Goal: Use online tool/utility: Utilize a website feature to perform a specific function

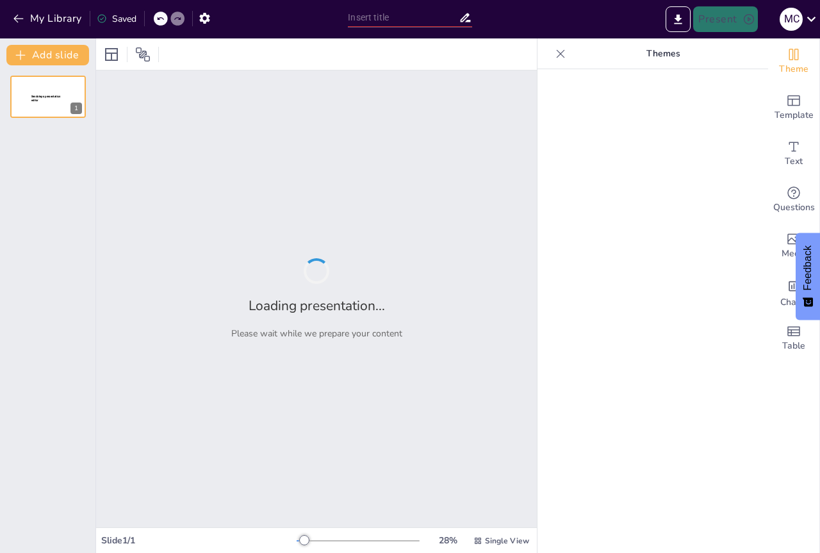
type input "Imported One Hour Polyvagal Introduction_GR.pptx"
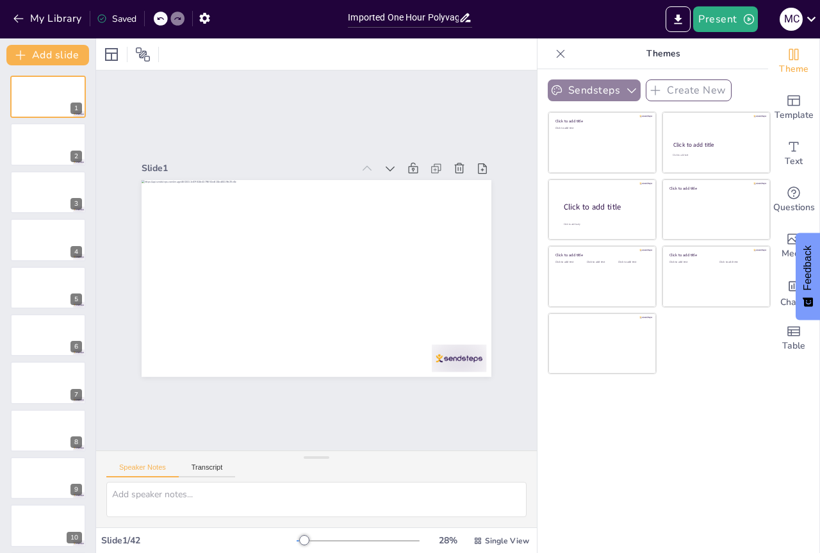
click at [601, 90] on button "Sendsteps" at bounding box center [594, 90] width 93 height 22
click at [716, 429] on div "Sendsteps Create New Click to add title Click to add text Click to add title Cl…" at bounding box center [653, 311] width 231 height 484
click at [59, 367] on button at bounding box center [56, 372] width 15 height 15
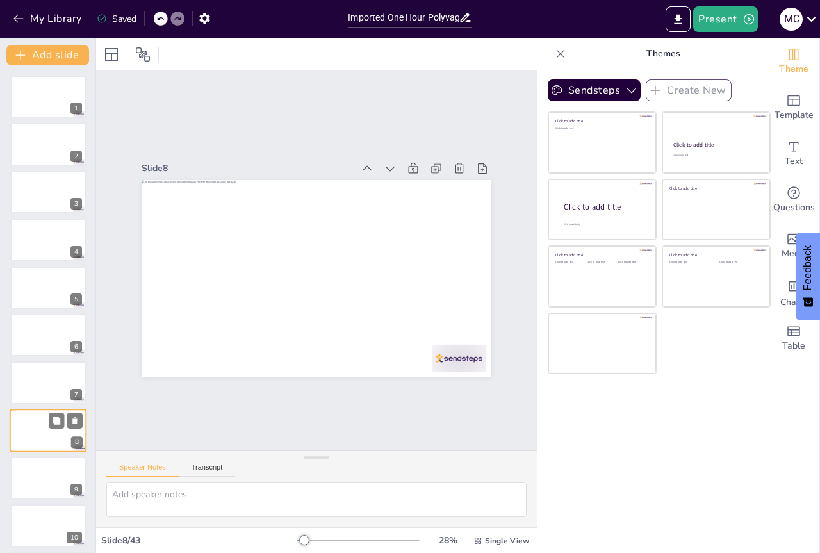
click at [49, 409] on div at bounding box center [48, 431] width 77 height 44
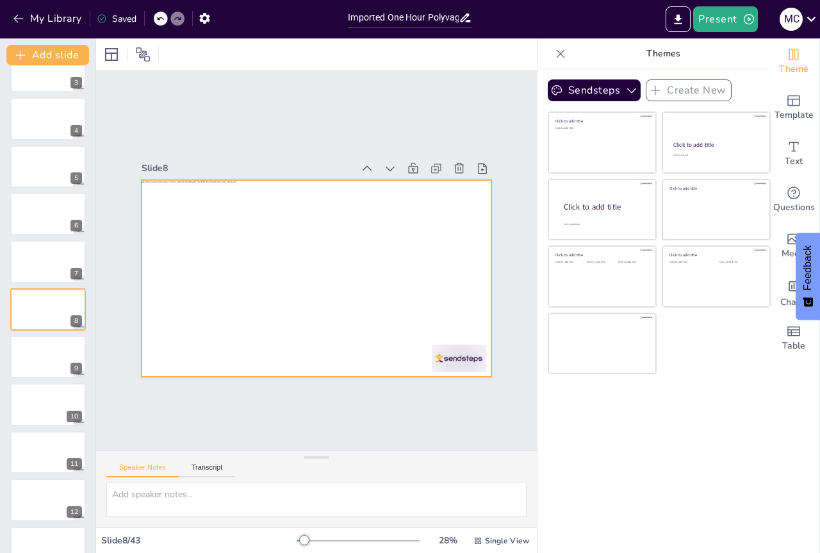
click at [247, 216] on div at bounding box center [315, 278] width 368 height 232
click at [63, 157] on button at bounding box center [56, 156] width 15 height 15
click at [63, 130] on div at bounding box center [48, 119] width 77 height 44
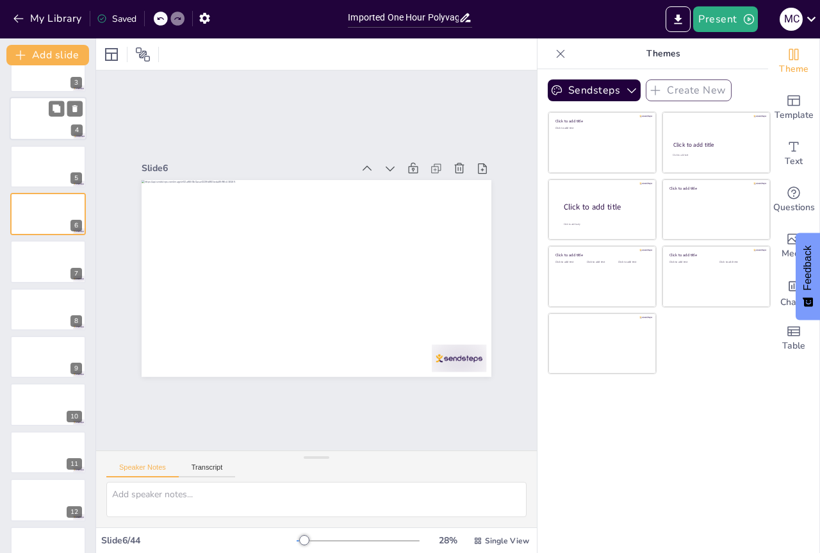
scroll to position [26, 0]
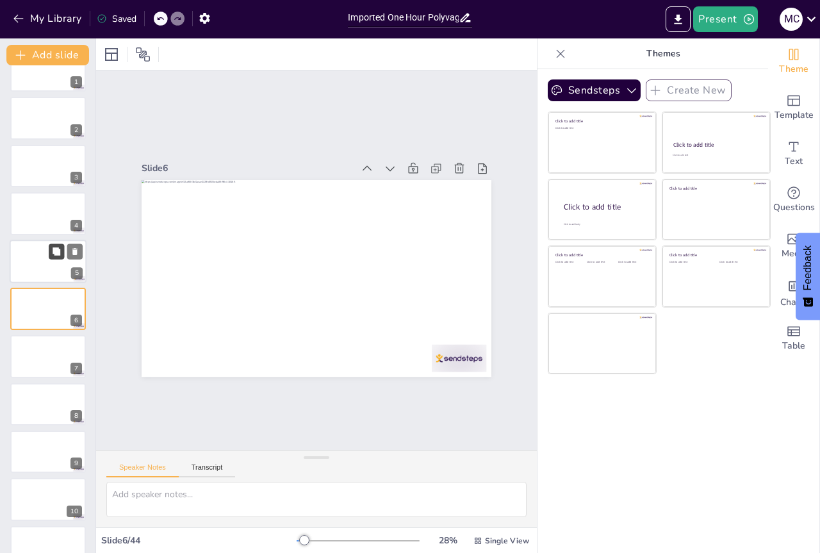
click at [60, 254] on icon at bounding box center [57, 251] width 8 height 8
click at [52, 353] on button at bounding box center [56, 346] width 15 height 15
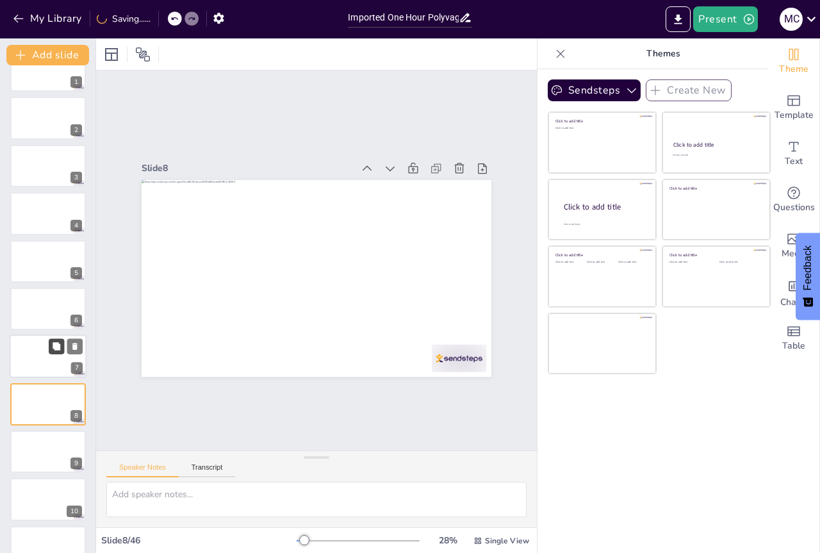
scroll to position [121, 0]
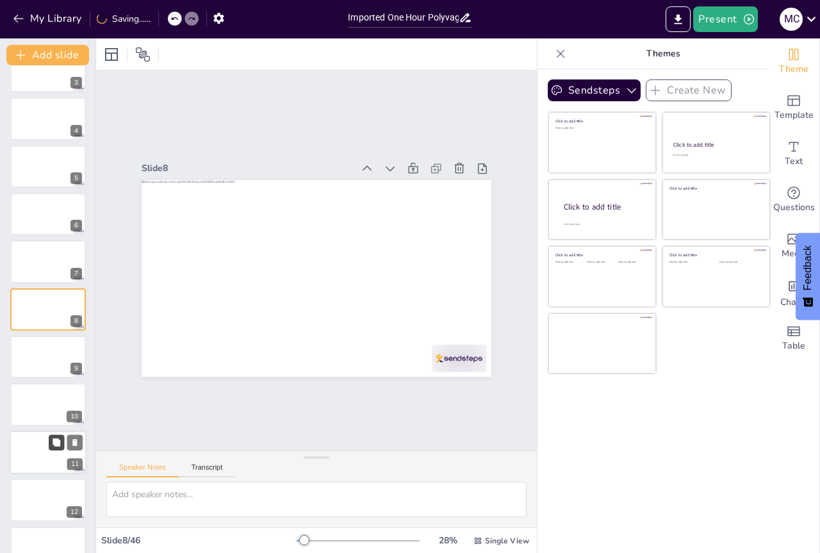
click at [55, 370] on div at bounding box center [48, 357] width 76 height 42
click at [54, 434] on button at bounding box center [56, 441] width 15 height 15
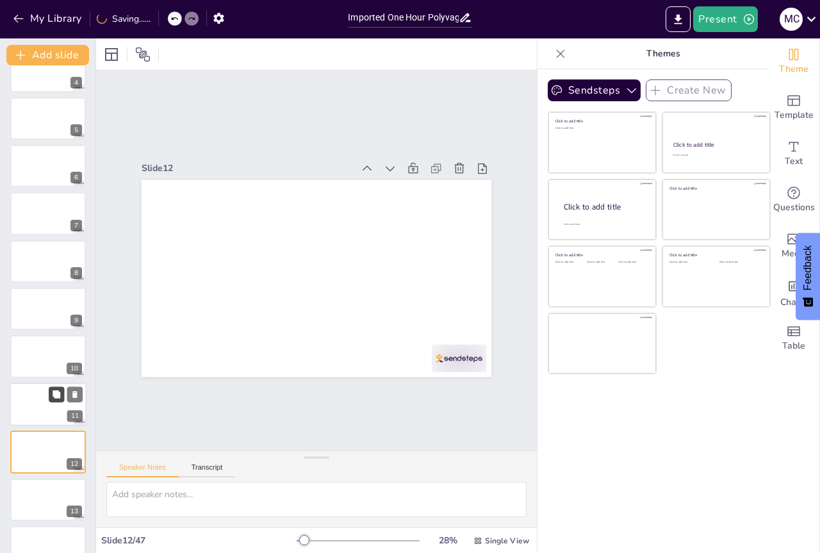
scroll to position [312, 0]
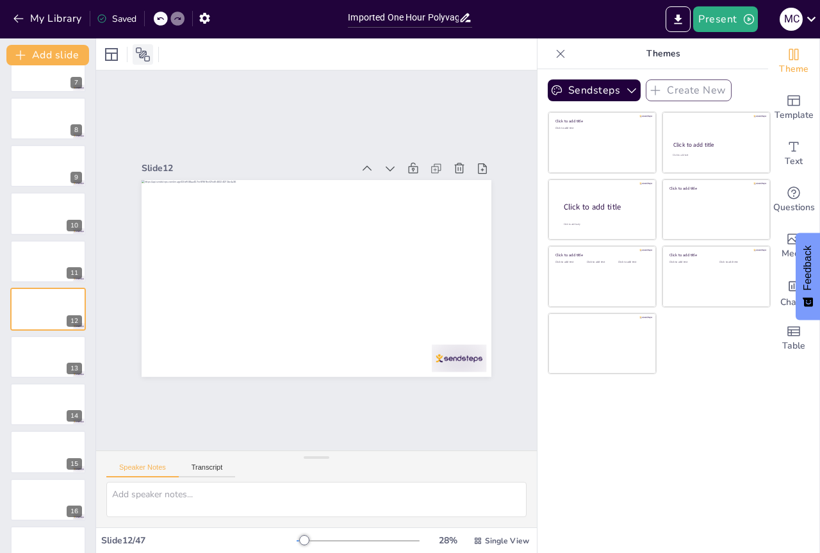
click at [140, 53] on icon at bounding box center [142, 54] width 15 height 15
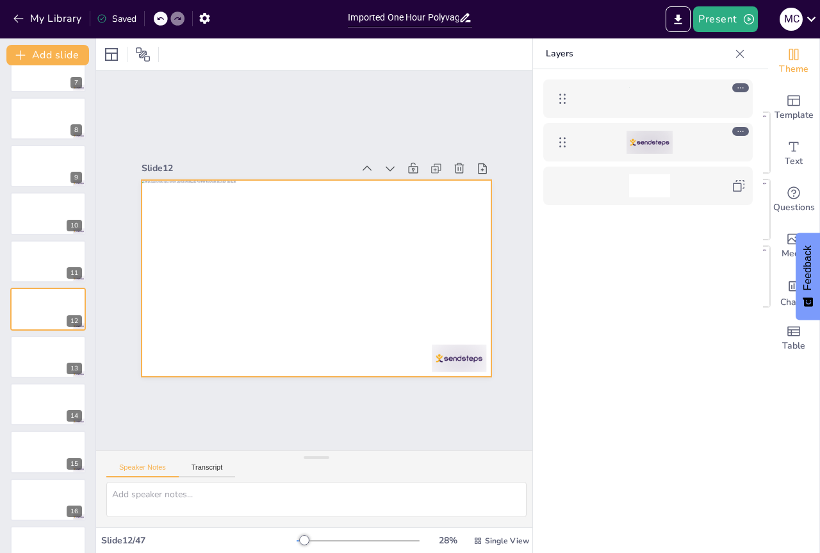
click at [641, 103] on div at bounding box center [649, 98] width 41 height 23
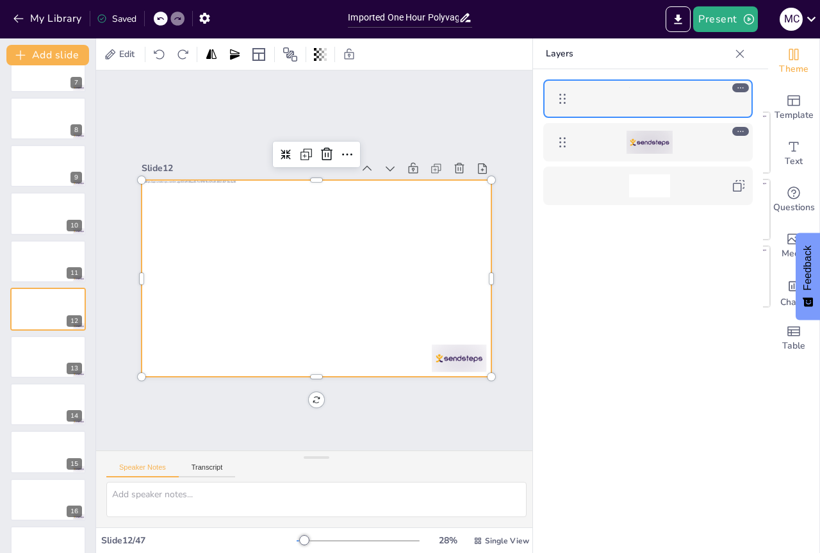
scroll to position [632, 0]
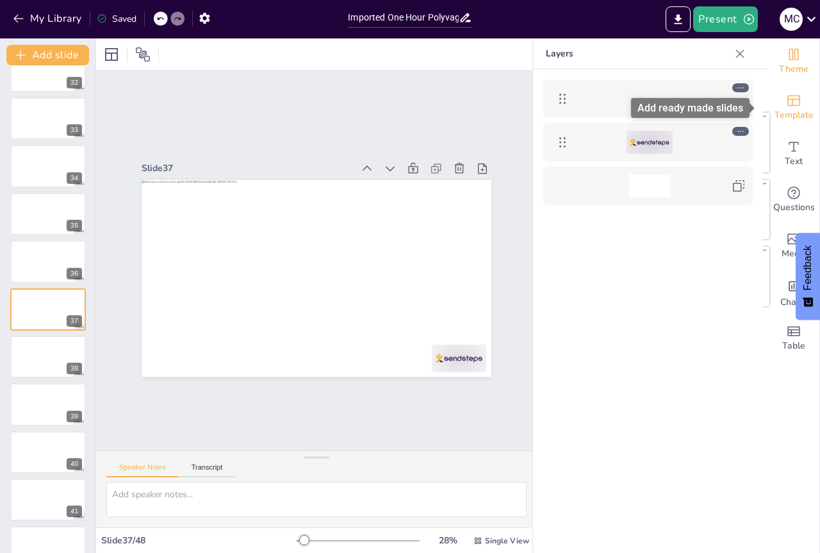
click at [788, 99] on icon "Add ready made slides" at bounding box center [794, 100] width 13 height 11
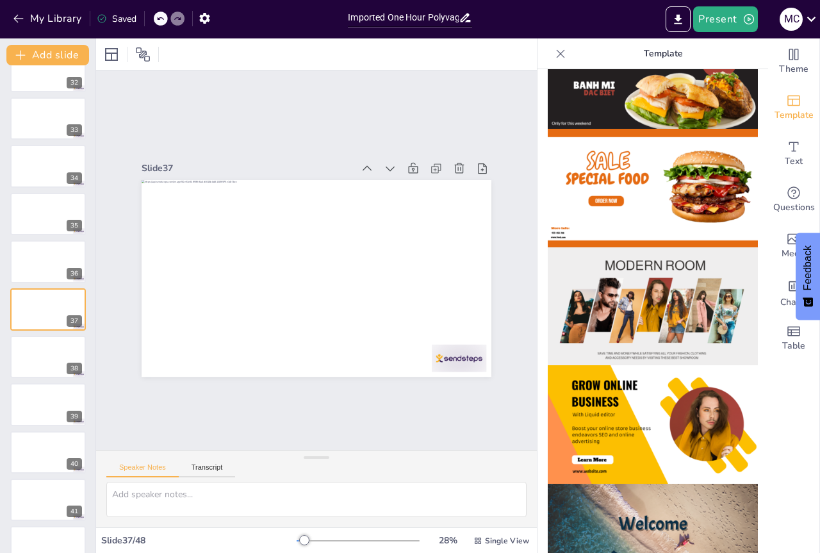
scroll to position [0, 0]
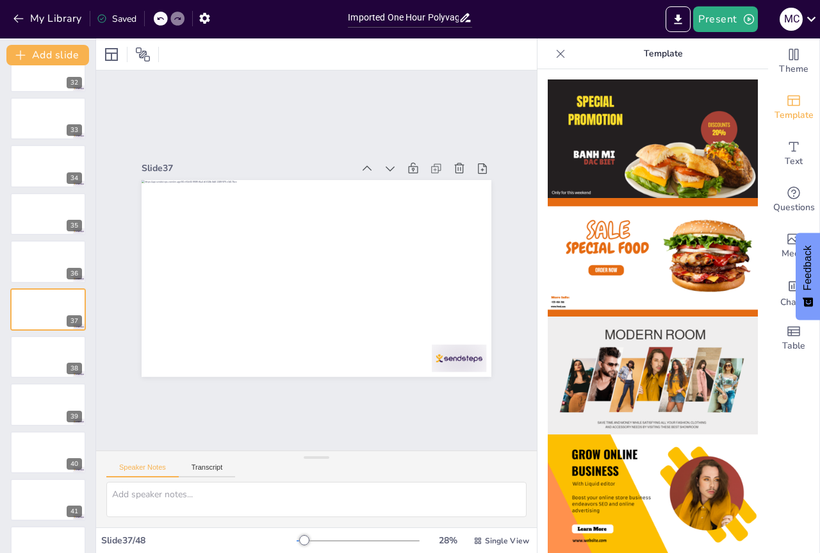
click at [653, 58] on p "Template" at bounding box center [663, 53] width 185 height 31
click at [789, 59] on icon "Change the overall theme" at bounding box center [794, 55] width 10 height 12
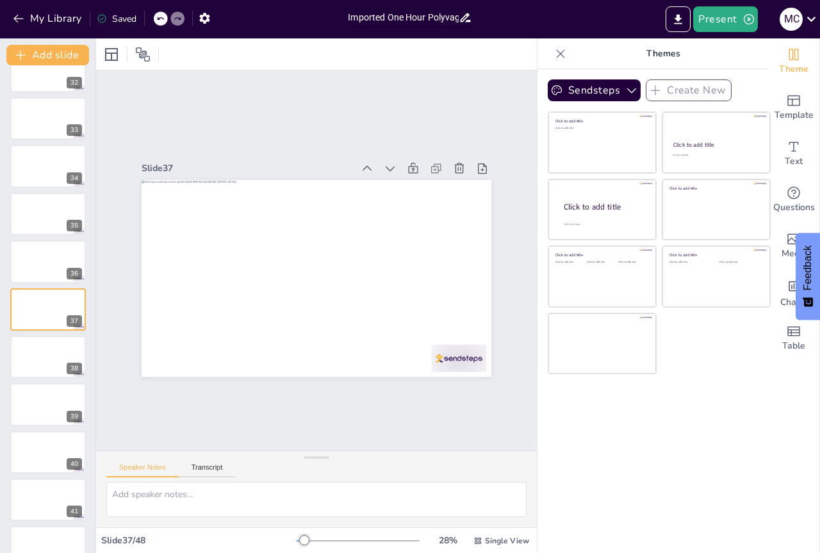
click at [412, 19] on input "Imported One Hour Polyvagal Introduction_GR.pptx" at bounding box center [403, 17] width 110 height 19
click at [56, 251] on icon at bounding box center [57, 251] width 8 height 8
click at [55, 117] on div at bounding box center [48, 119] width 77 height 44
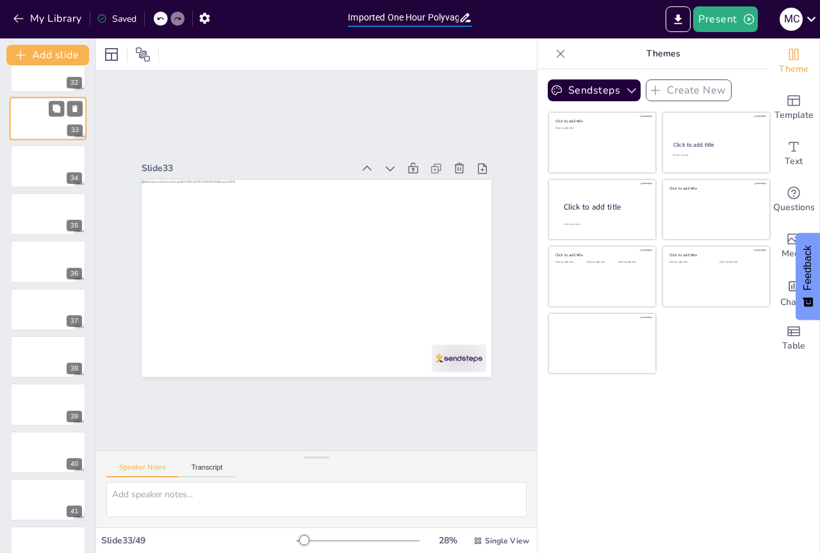
scroll to position [1313, 0]
click at [673, 58] on p "Themes" at bounding box center [663, 53] width 185 height 31
click at [657, 53] on p "Themes" at bounding box center [663, 53] width 185 height 31
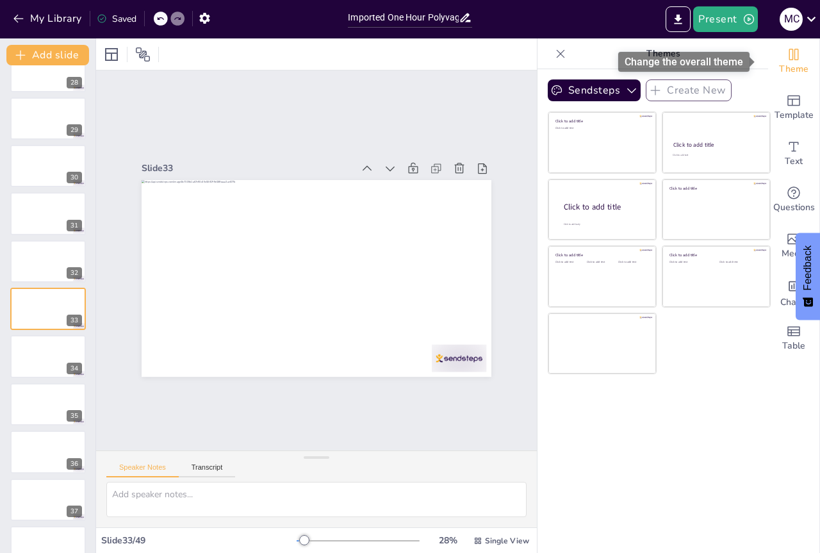
click at [780, 63] on span "Theme" at bounding box center [793, 69] width 29 height 14
